Goal: Transaction & Acquisition: Purchase product/service

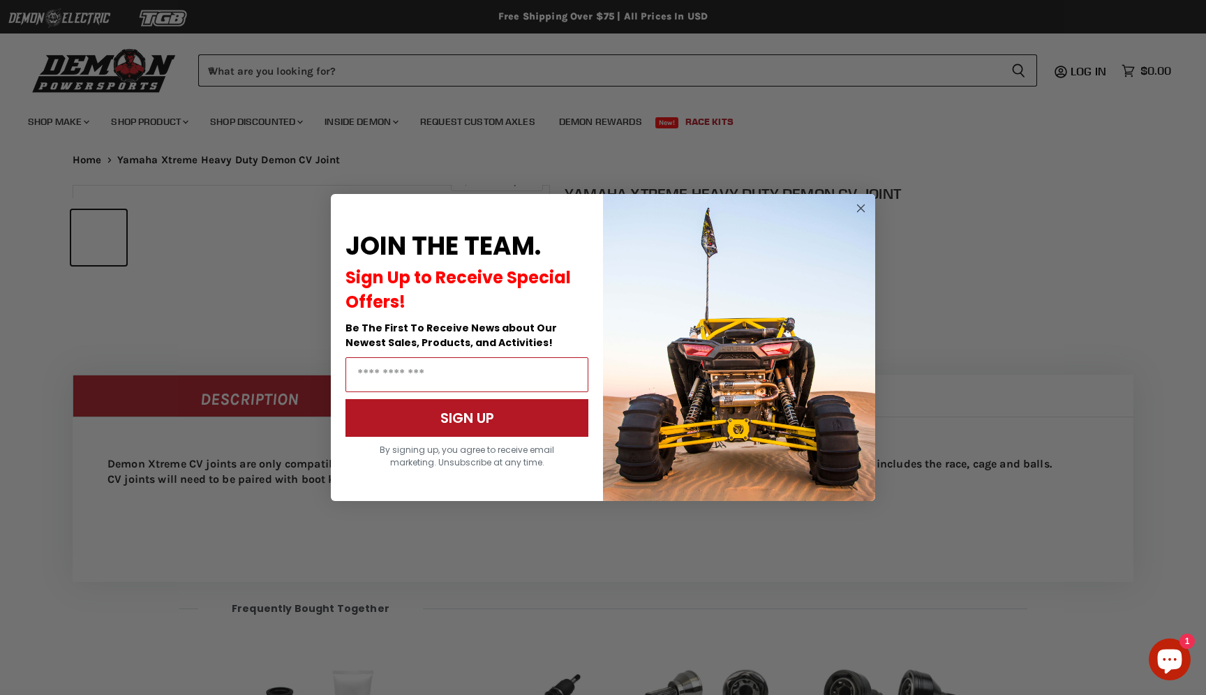
scroll to position [641, 0]
